Goal: Information Seeking & Learning: Learn about a topic

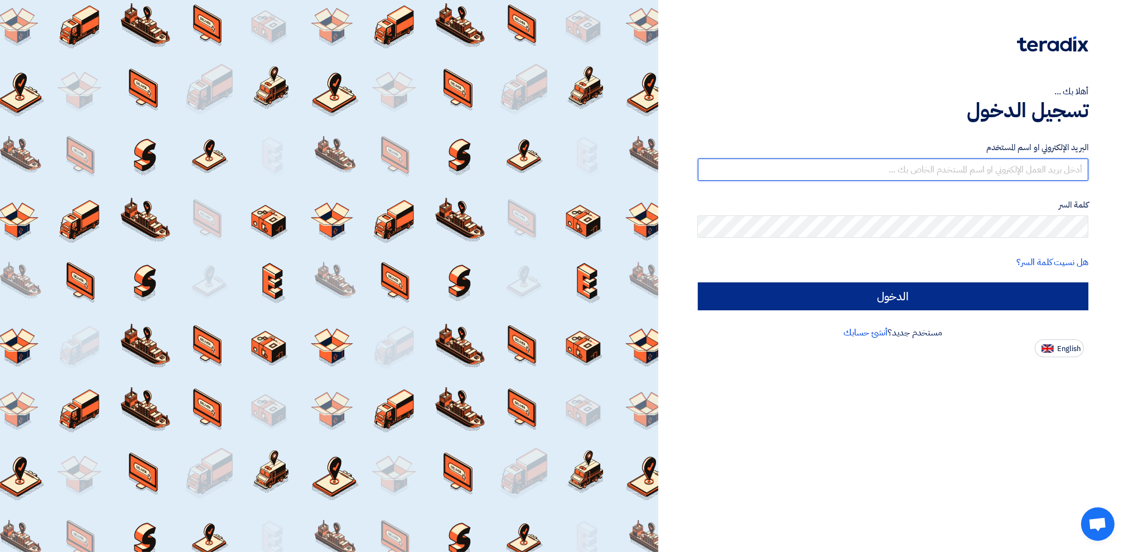
type input "[PERSON_NAME][EMAIL_ADDRESS][PERSON_NAME][DOMAIN_NAME]"
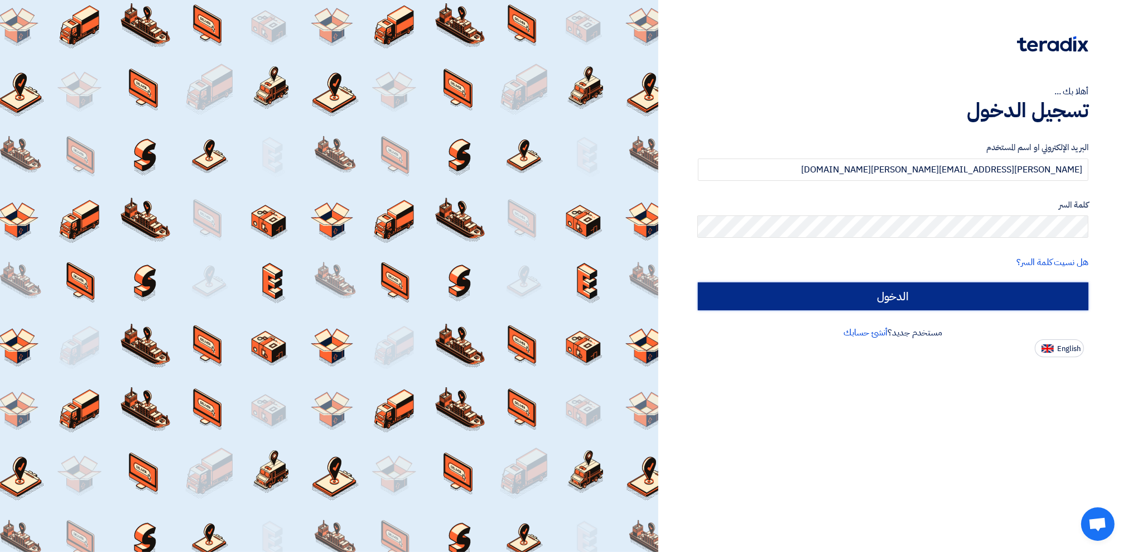
click at [765, 297] on input "الدخول" at bounding box center [893, 296] width 391 height 28
type input "Sign in"
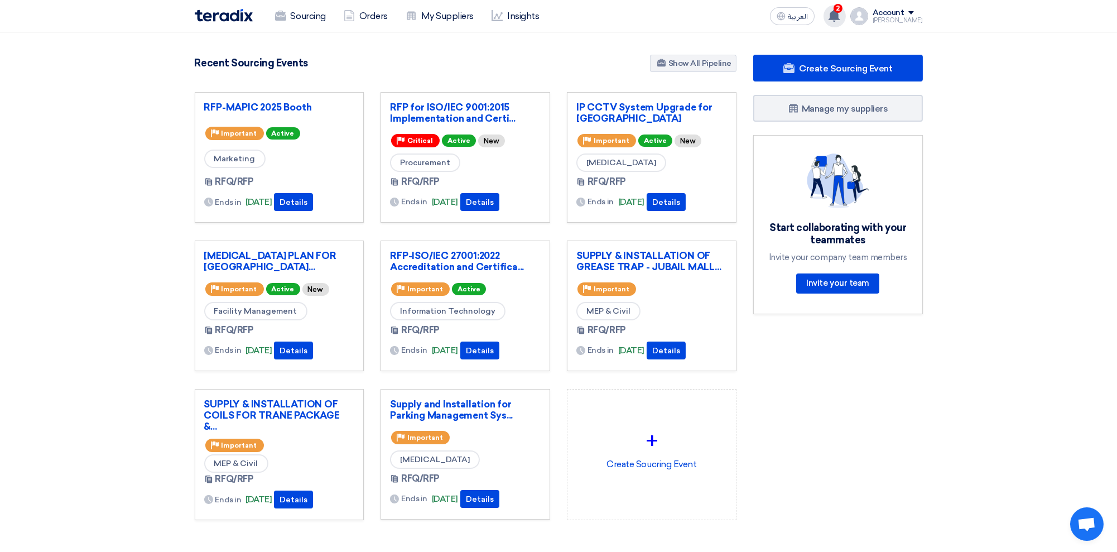
click at [765, 17] on use at bounding box center [833, 15] width 11 height 12
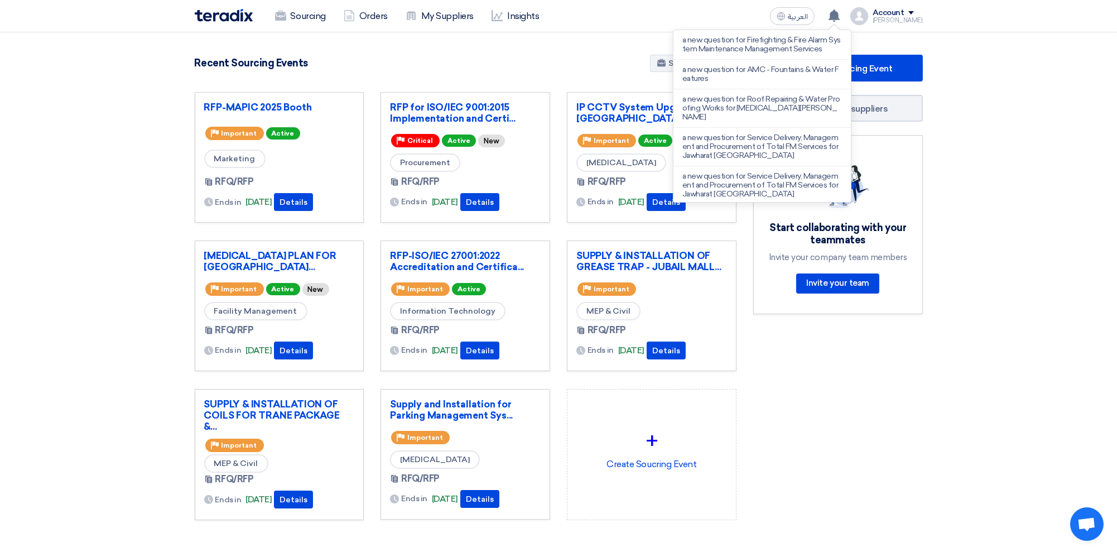
click at [765, 302] on section "4907 RFx remaining 10 Auctions remaining Create Sourcing Event" at bounding box center [558, 313] width 1117 height 563
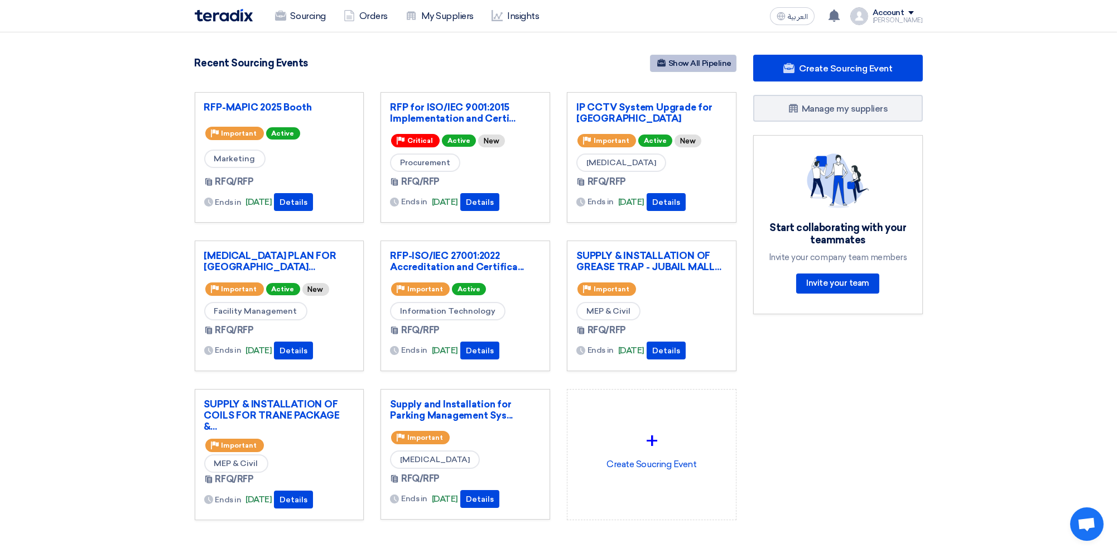
click at [694, 61] on link "Show All Pipeline" at bounding box center [693, 63] width 86 height 17
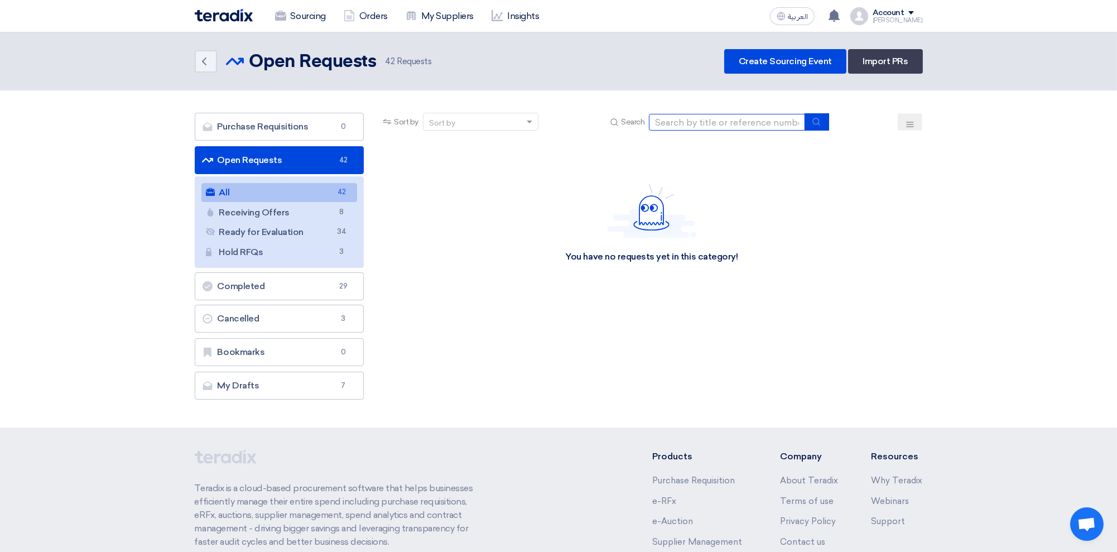
click at [698, 123] on input at bounding box center [727, 122] width 156 height 17
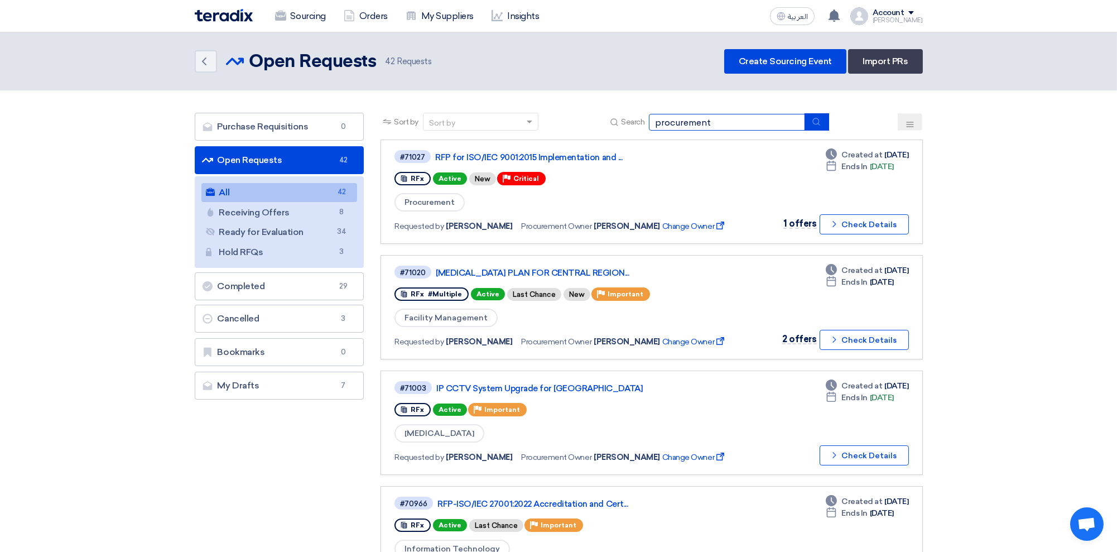
type input "procurement"
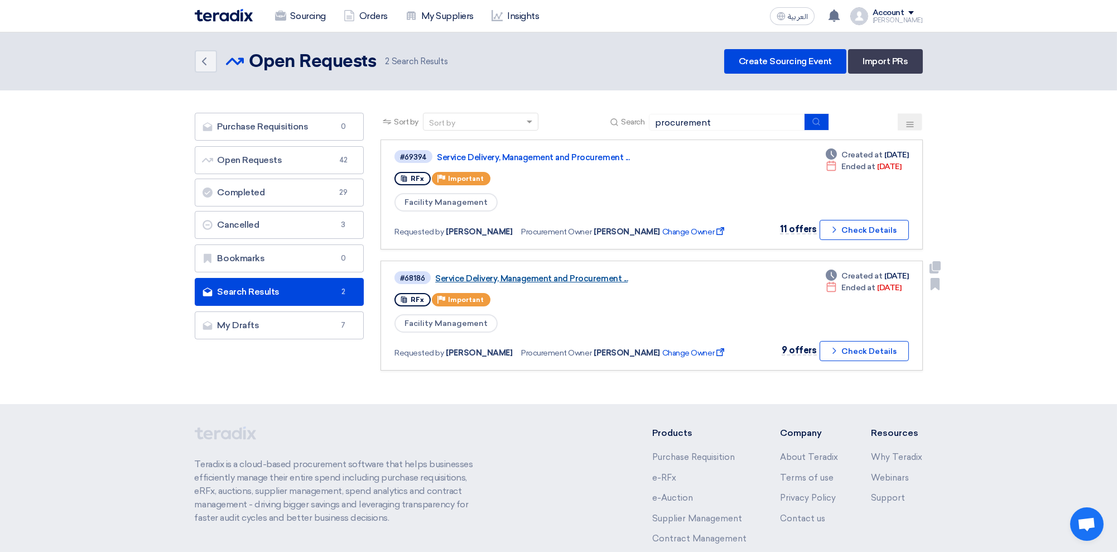
click at [519, 274] on link "Service Delivery, Management and Procurement ..." at bounding box center [574, 278] width 279 height 10
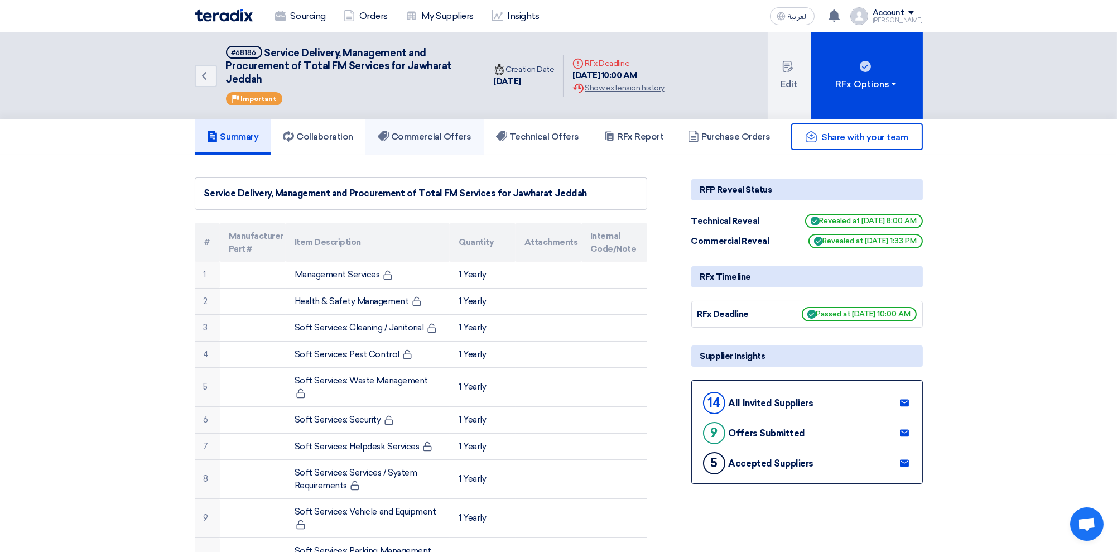
click at [426, 140] on h5 "Commercial Offers" at bounding box center [425, 136] width 94 height 11
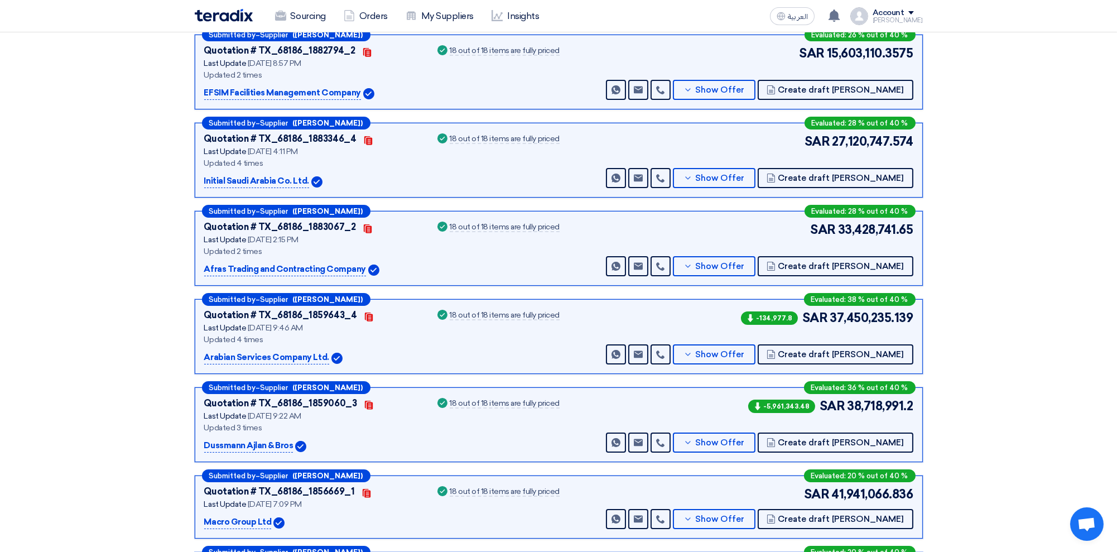
scroll to position [297, 0]
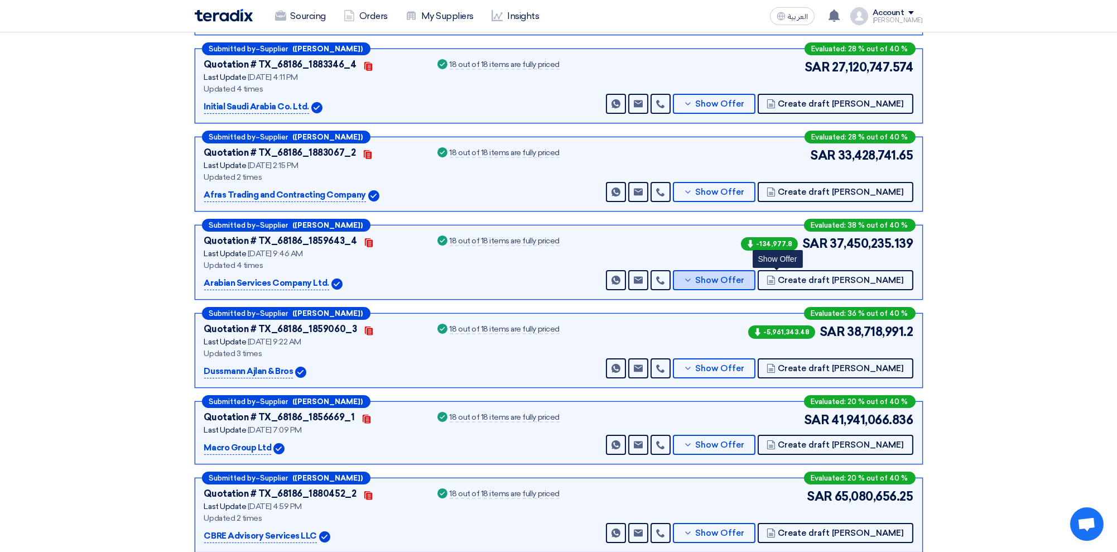
click at [744, 282] on span "Show Offer" at bounding box center [719, 280] width 49 height 8
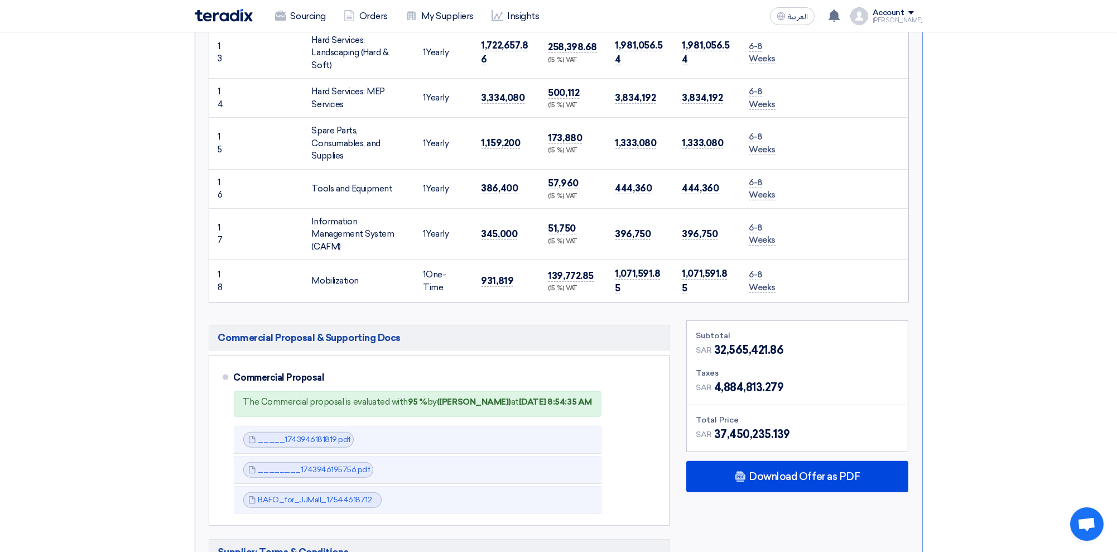
scroll to position [1264, 0]
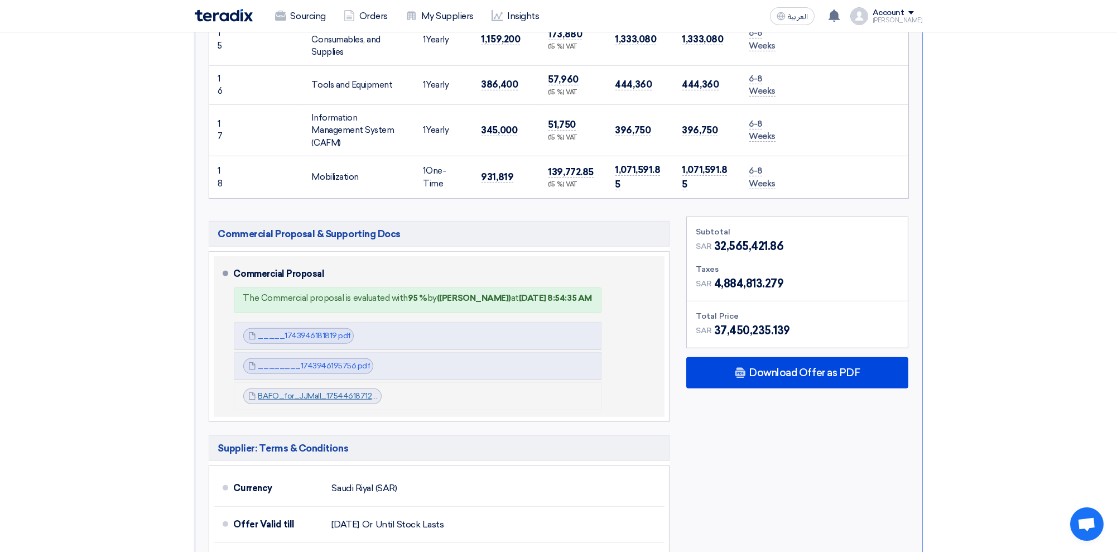
click at [286, 341] on link "BAFO_for_JJMall_1754461871287.pdf" at bounding box center [326, 395] width 137 height 9
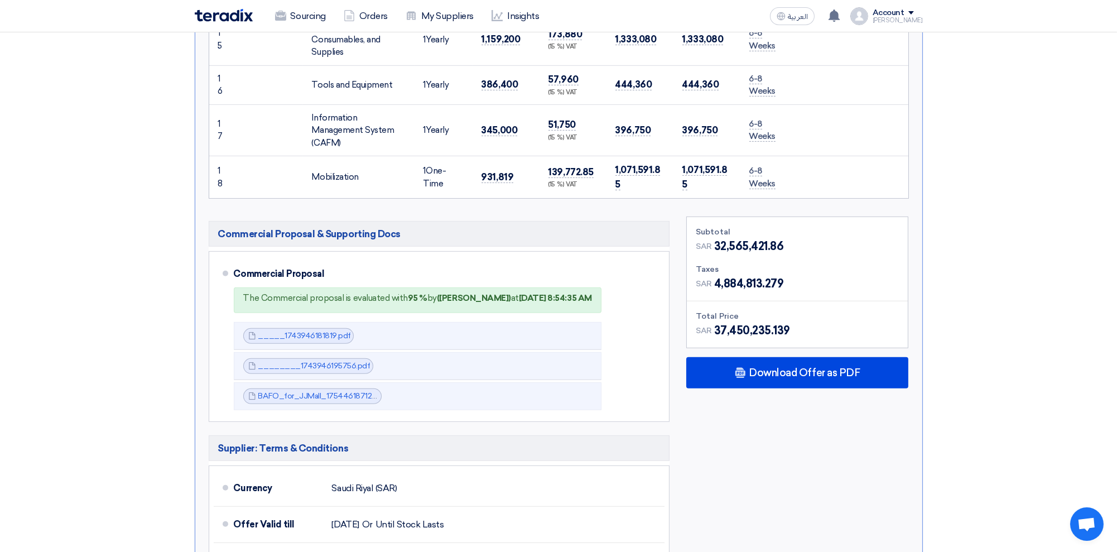
drag, startPoint x: 286, startPoint y: 390, endPoint x: 138, endPoint y: 354, distance: 151.5
click at [138, 341] on section "Received offers 14 Offers Excel Sheet Comparison Digital Offers Comparison Sort…" at bounding box center [558, 154] width 1117 height 2527
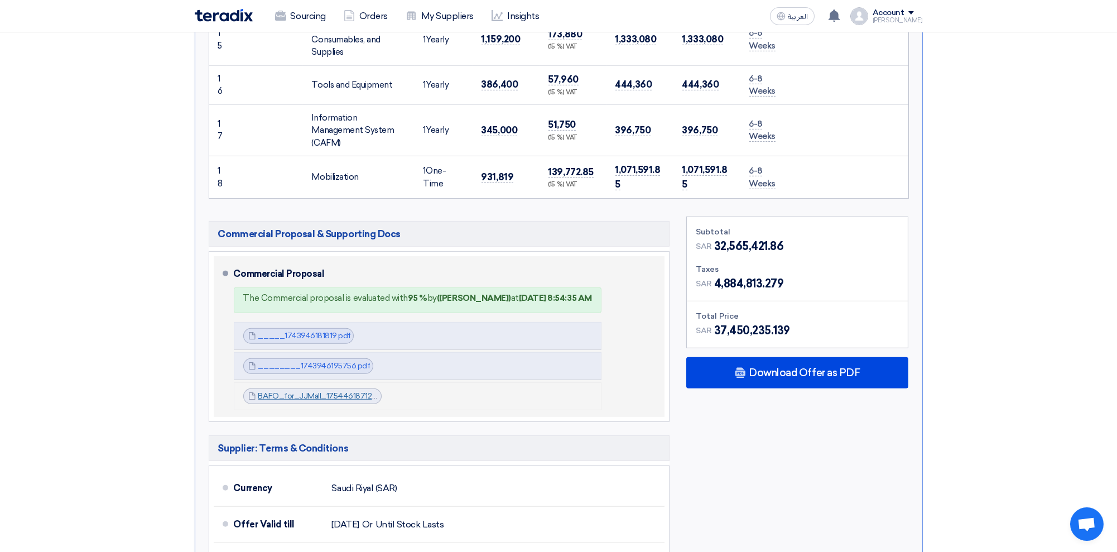
click at [303, 341] on link "BAFO_for_JJMall_1754461871287.pdf" at bounding box center [326, 395] width 137 height 9
